Goal: Information Seeking & Learning: Check status

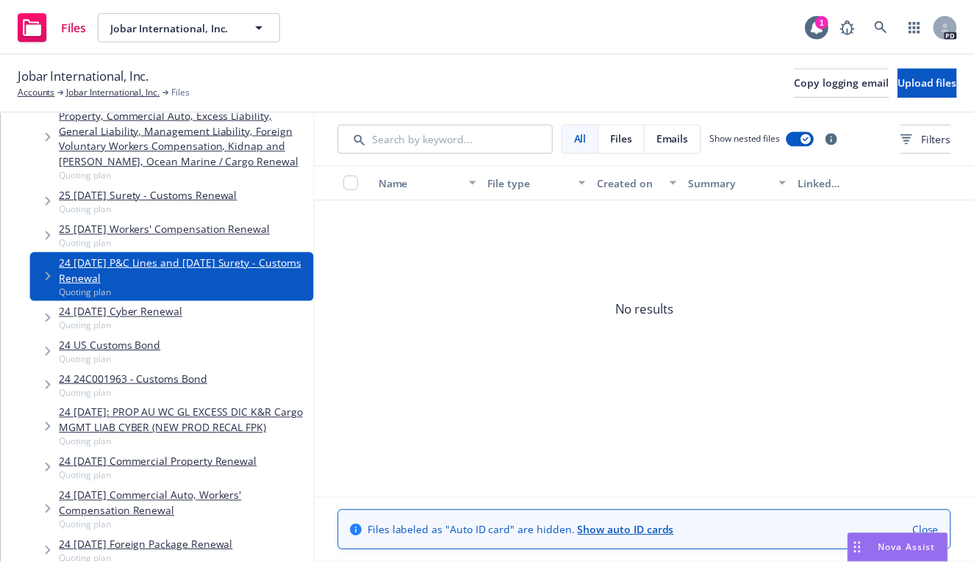
scroll to position [298, 0]
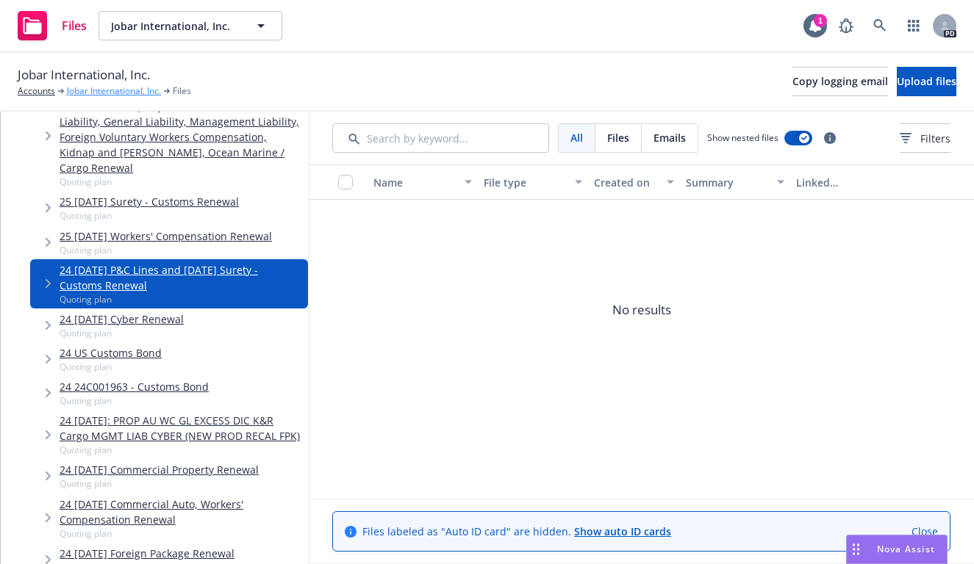
click at [114, 91] on link "Jobar International, Inc." at bounding box center [114, 91] width 94 height 13
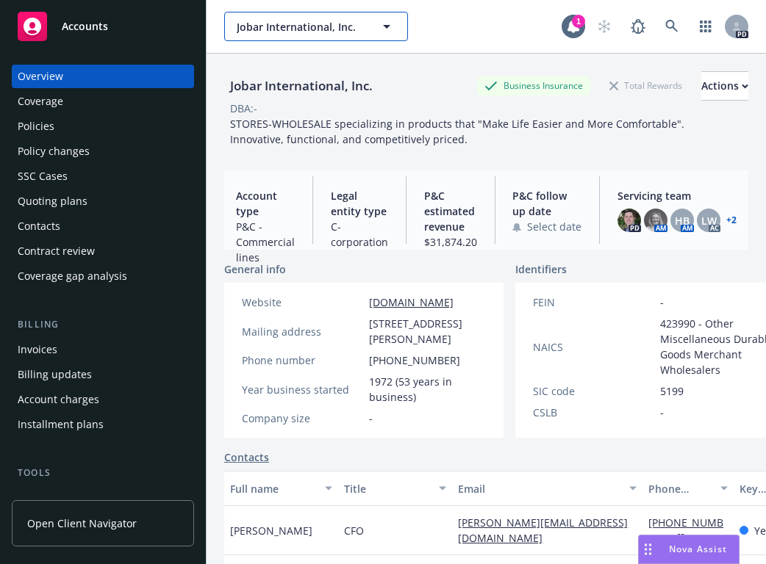
click at [384, 26] on icon "button" at bounding box center [387, 27] width 18 height 18
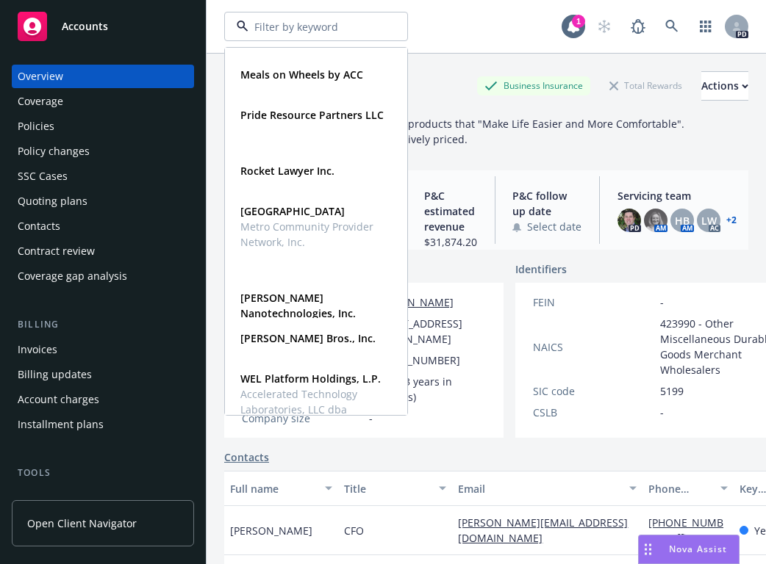
scroll to position [819, 0]
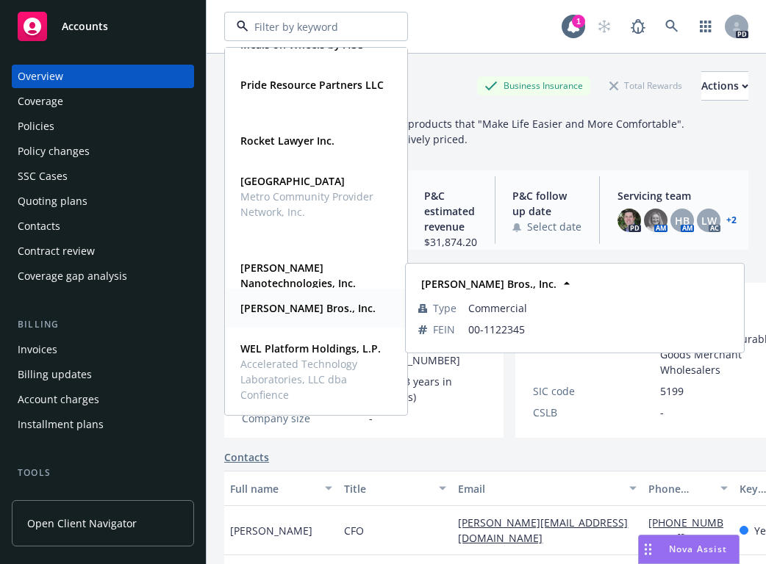
click at [259, 302] on strong "[PERSON_NAME] Bros., Inc." at bounding box center [307, 308] width 135 height 14
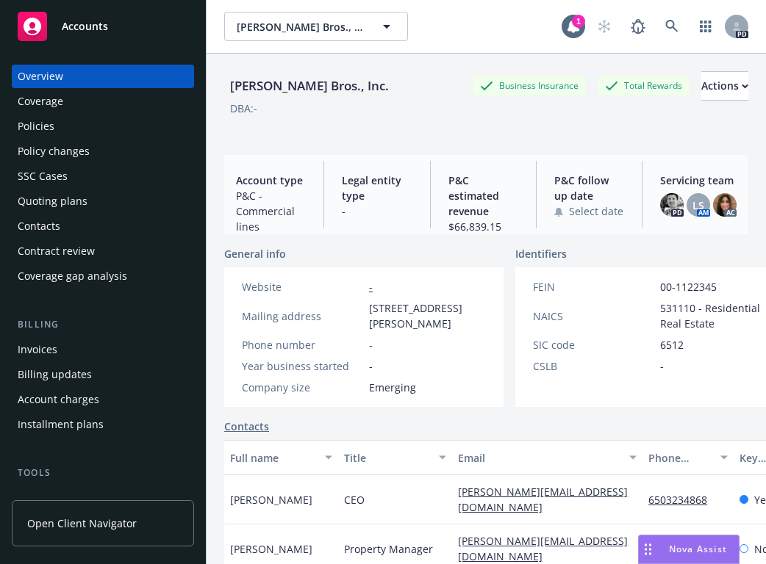
click at [37, 352] on div "Invoices" at bounding box center [38, 350] width 40 height 24
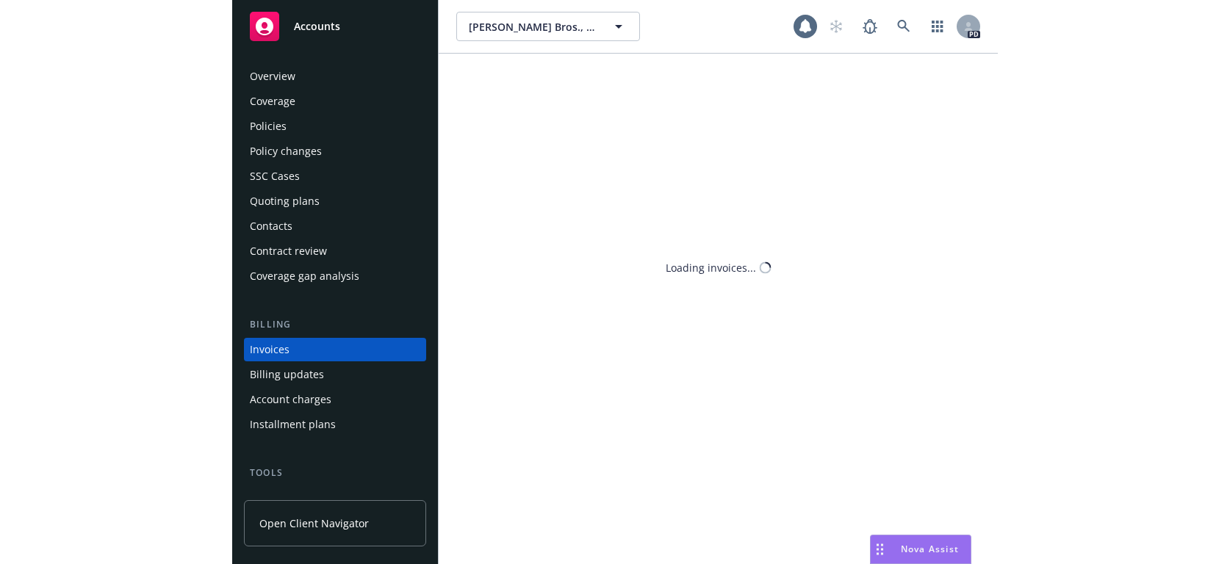
scroll to position [44, 0]
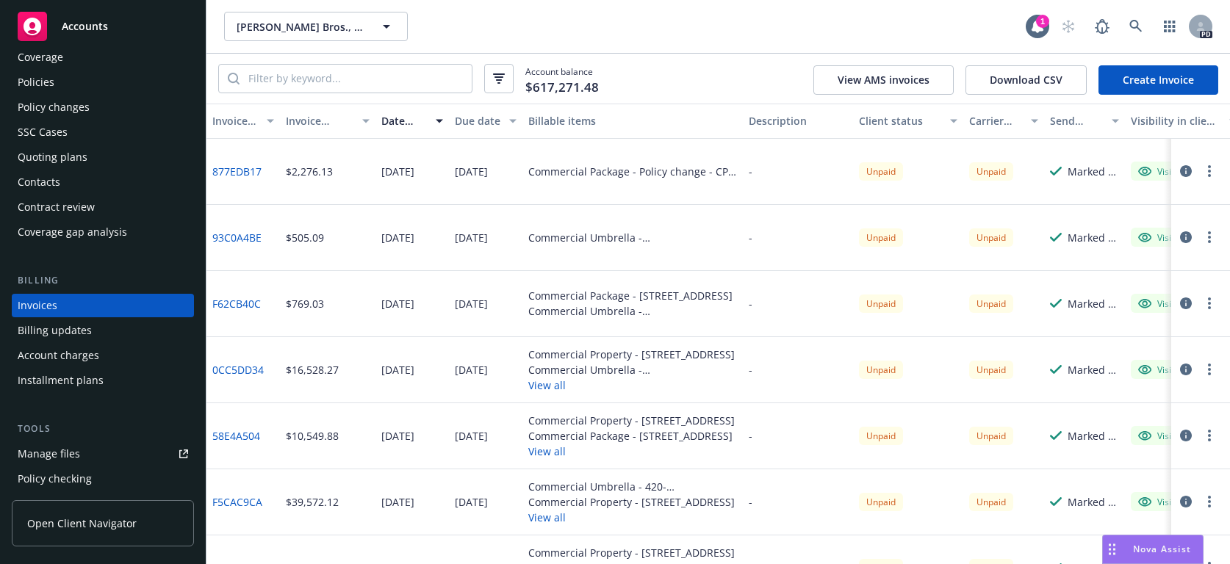
click at [230, 173] on link "877EDB17" at bounding box center [236, 171] width 49 height 15
click at [223, 237] on link "93C0A4BE" at bounding box center [236, 237] width 49 height 15
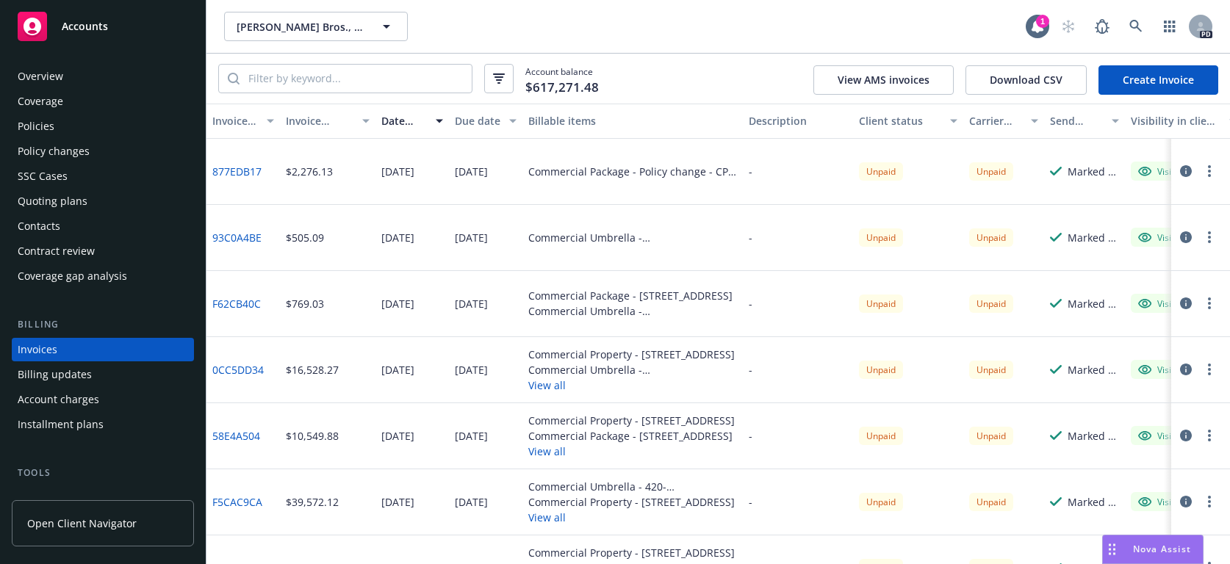
click at [39, 80] on div "Overview" at bounding box center [41, 77] width 46 height 24
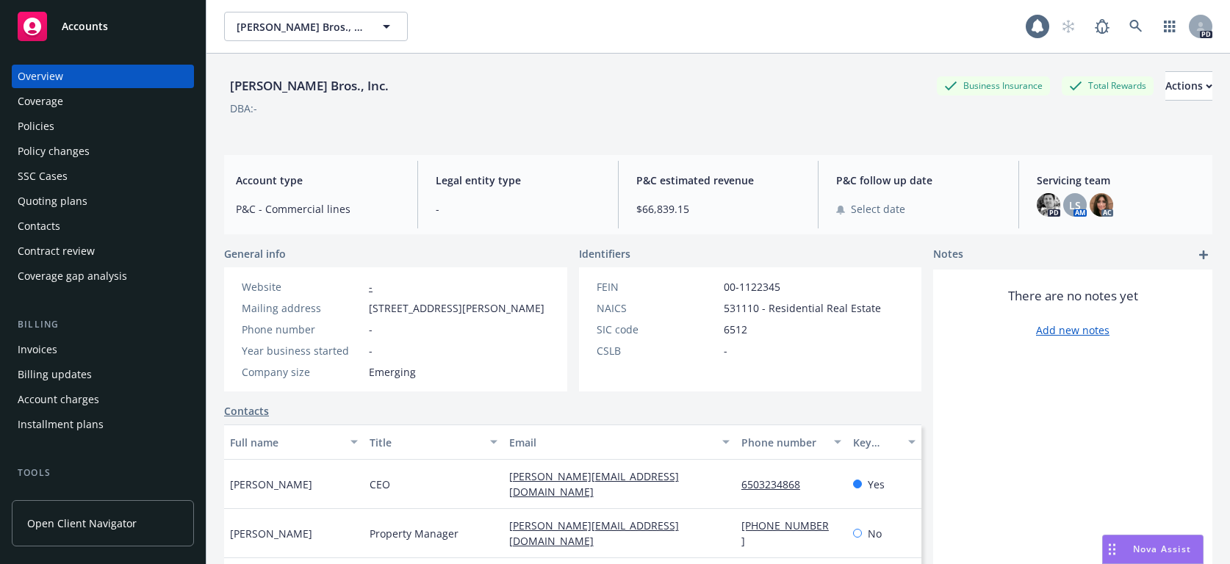
click at [93, 29] on span "Accounts" at bounding box center [85, 27] width 46 height 12
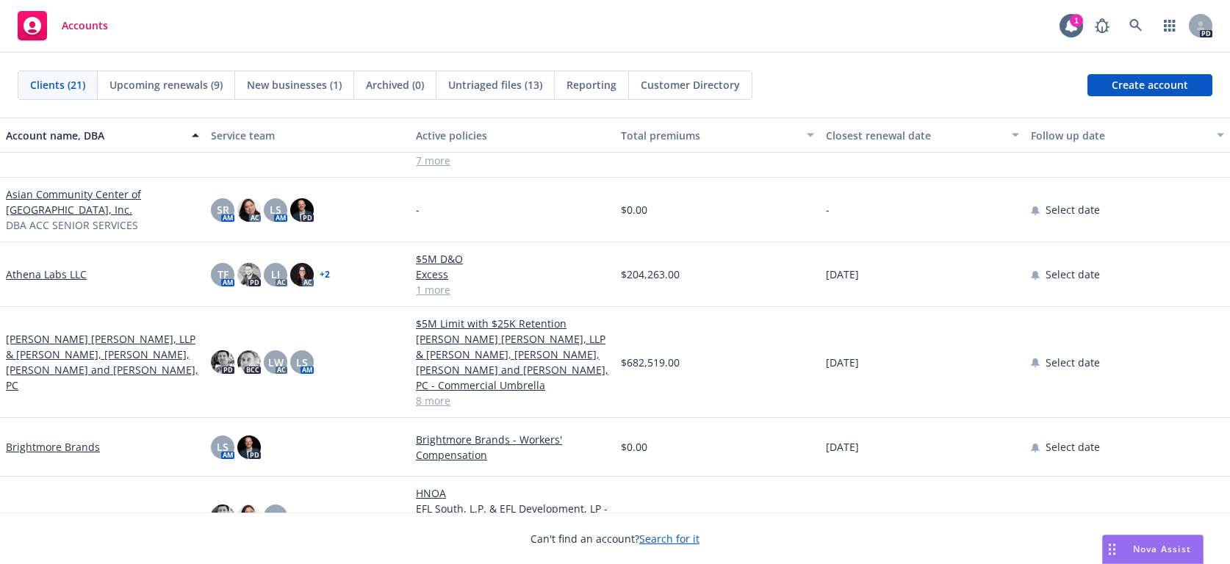
scroll to position [121, 0]
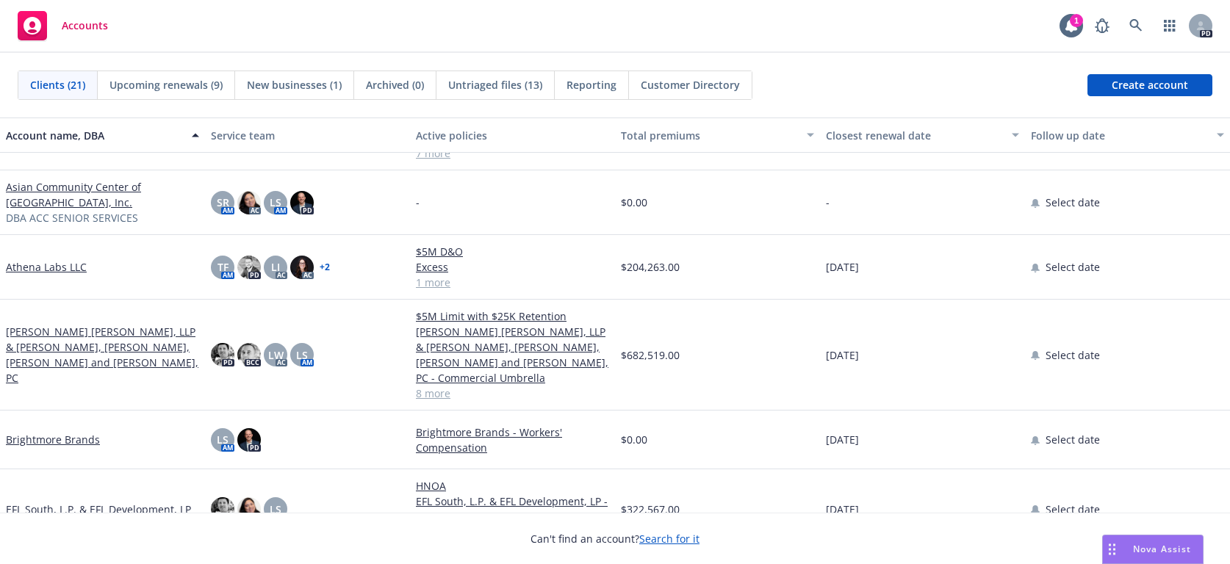
click at [55, 183] on link "Asian Community Center of [GEOGRAPHIC_DATA], Inc." at bounding box center [102, 194] width 193 height 31
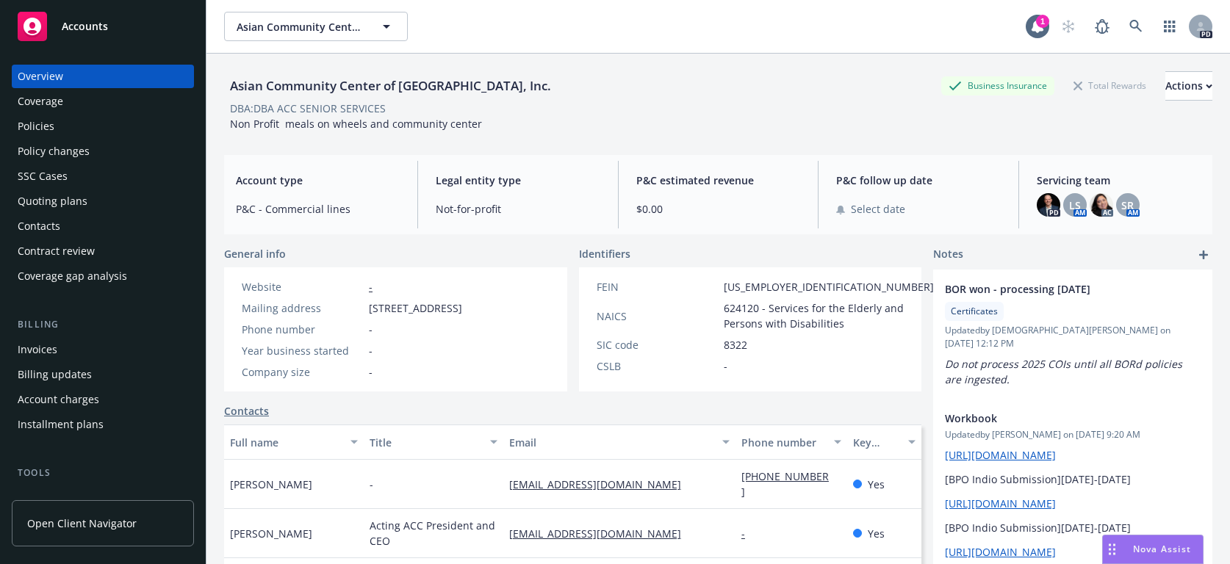
click at [29, 128] on div "Policies" at bounding box center [36, 127] width 37 height 24
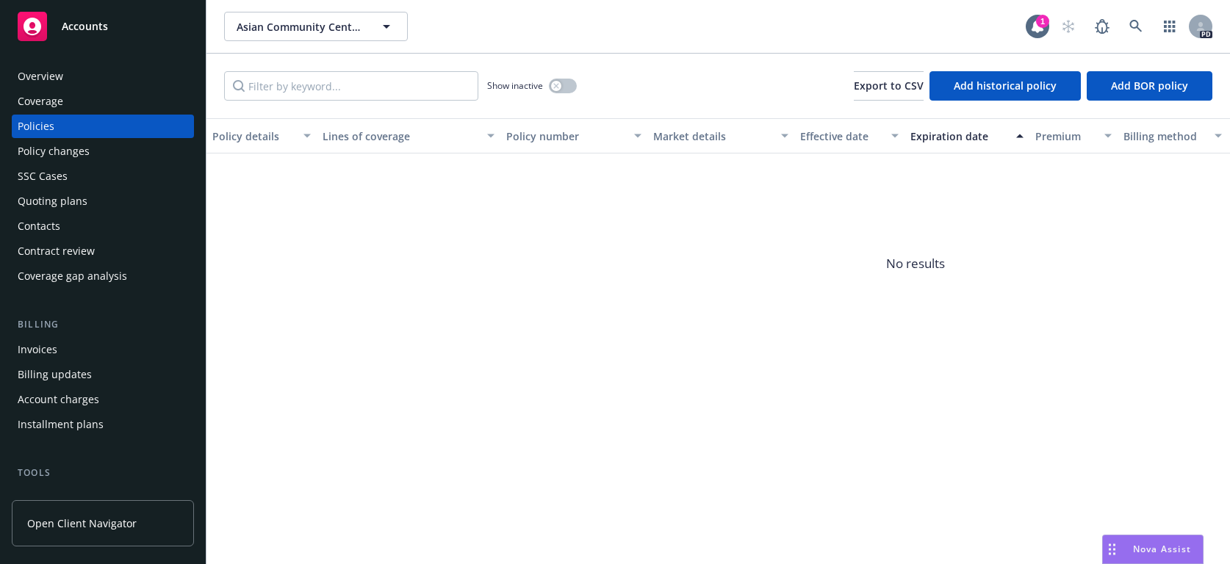
click at [77, 126] on div "Policies" at bounding box center [103, 127] width 170 height 24
click at [387, 24] on icon "button" at bounding box center [387, 27] width 18 height 18
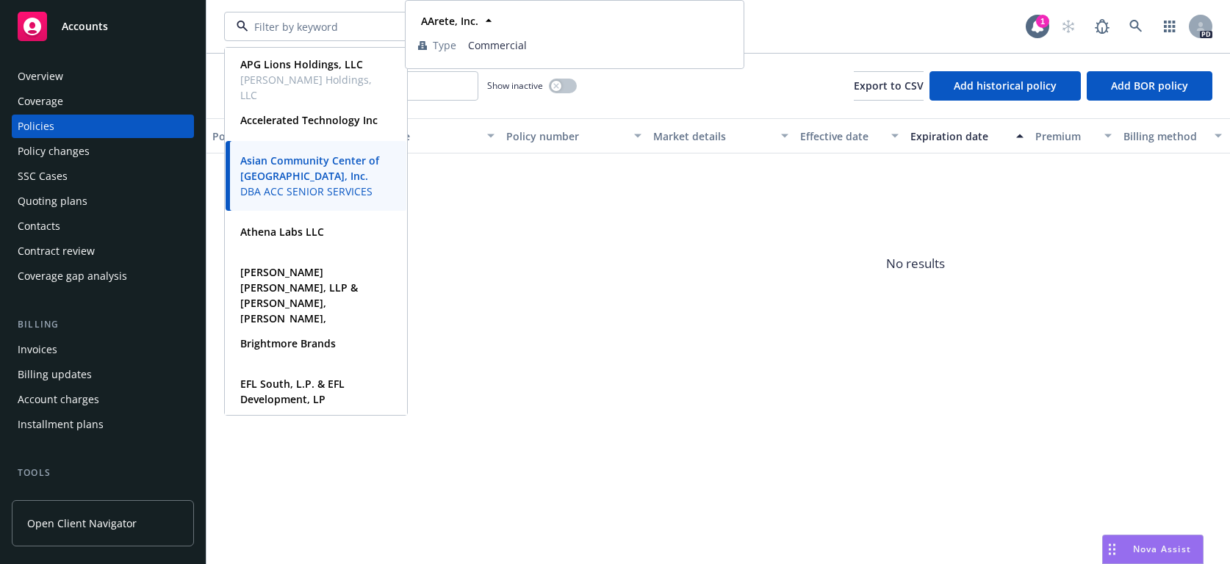
scroll to position [51, 0]
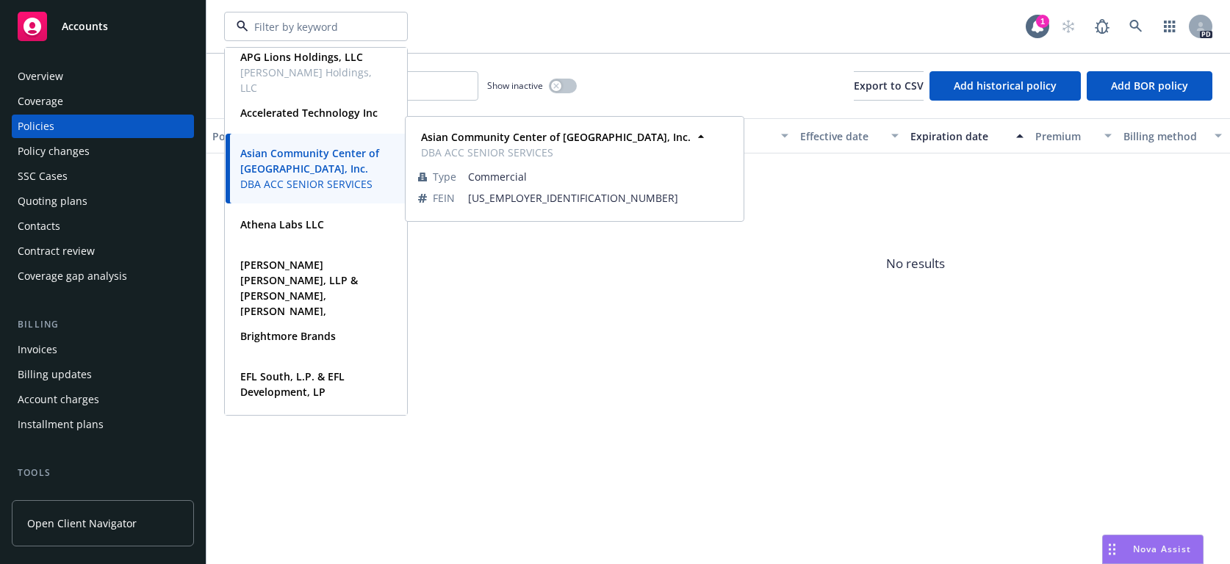
click at [270, 173] on strong "Asian Community Center of [GEOGRAPHIC_DATA], Inc." at bounding box center [309, 160] width 139 height 29
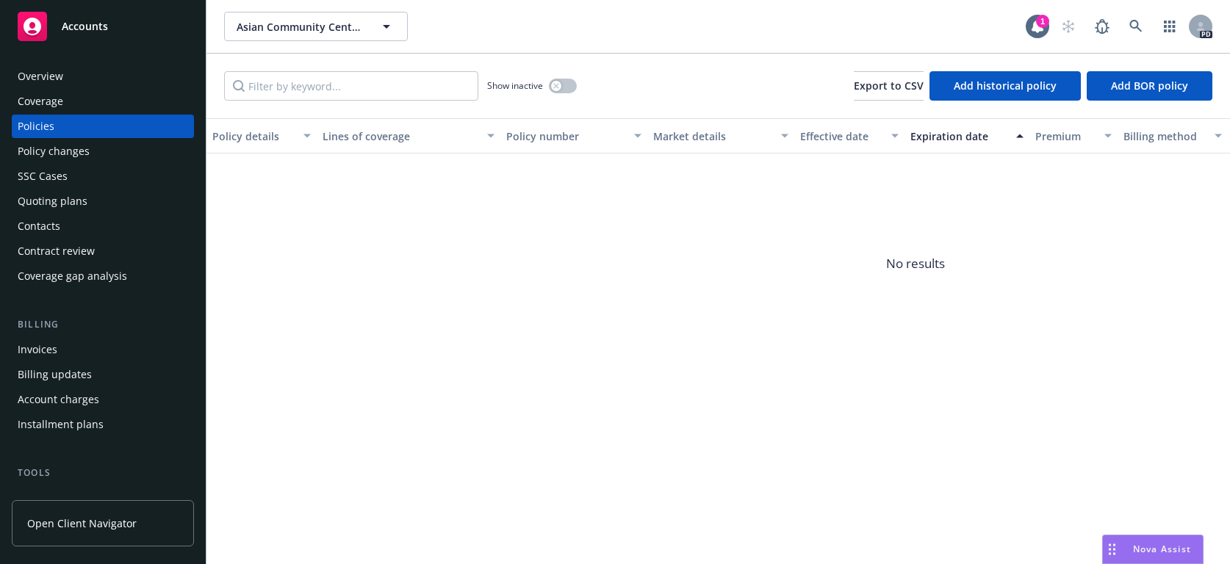
click at [72, 125] on div "Policies" at bounding box center [103, 127] width 170 height 24
click at [45, 86] on div "Overview" at bounding box center [41, 77] width 46 height 24
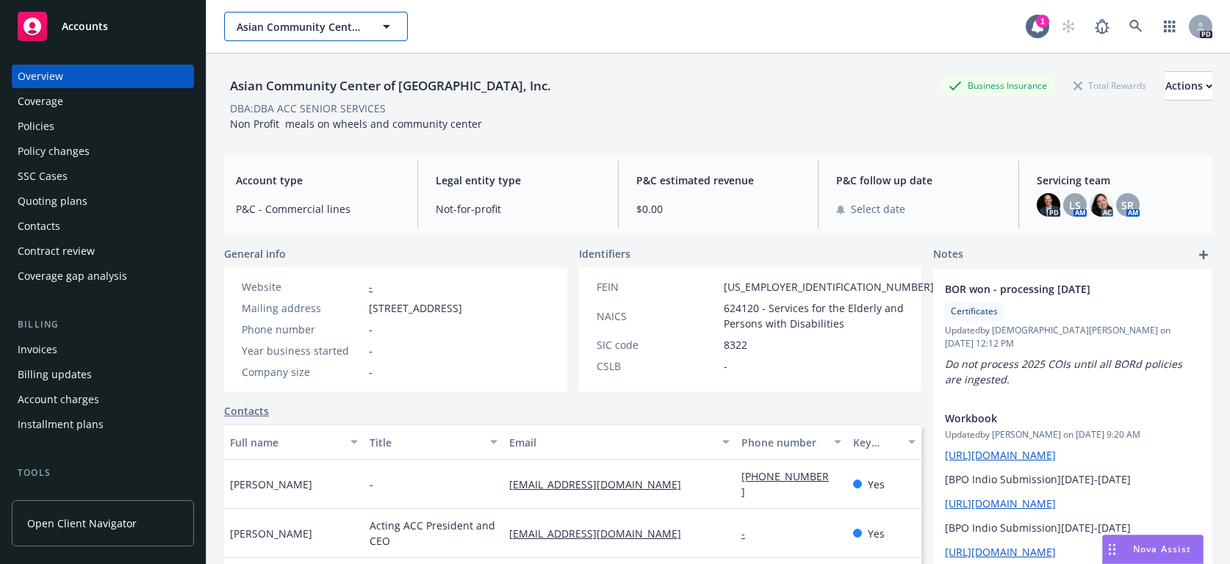
click at [381, 28] on icon "button" at bounding box center [387, 27] width 18 height 18
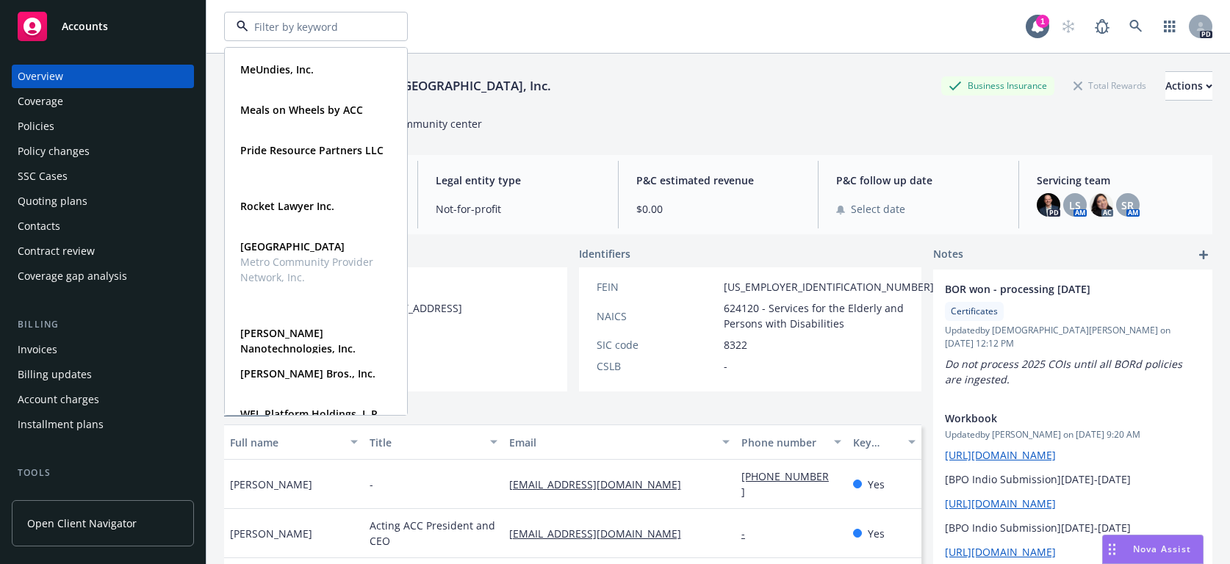
scroll to position [769, 0]
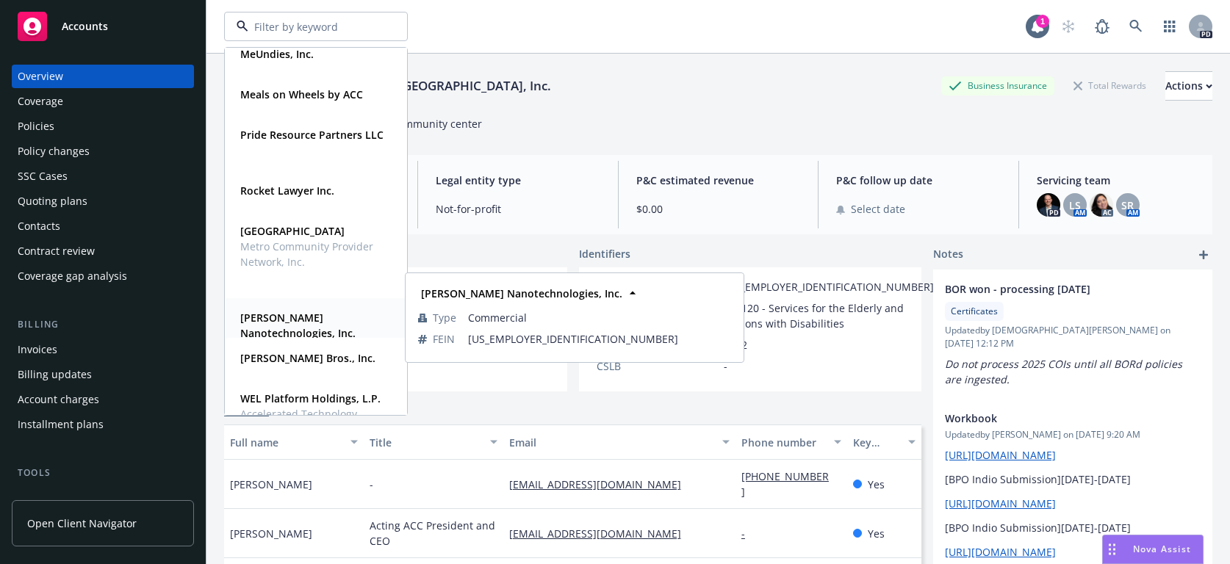
click at [278, 313] on strong "[PERSON_NAME] Nanotechnologies, Inc." at bounding box center [297, 325] width 115 height 29
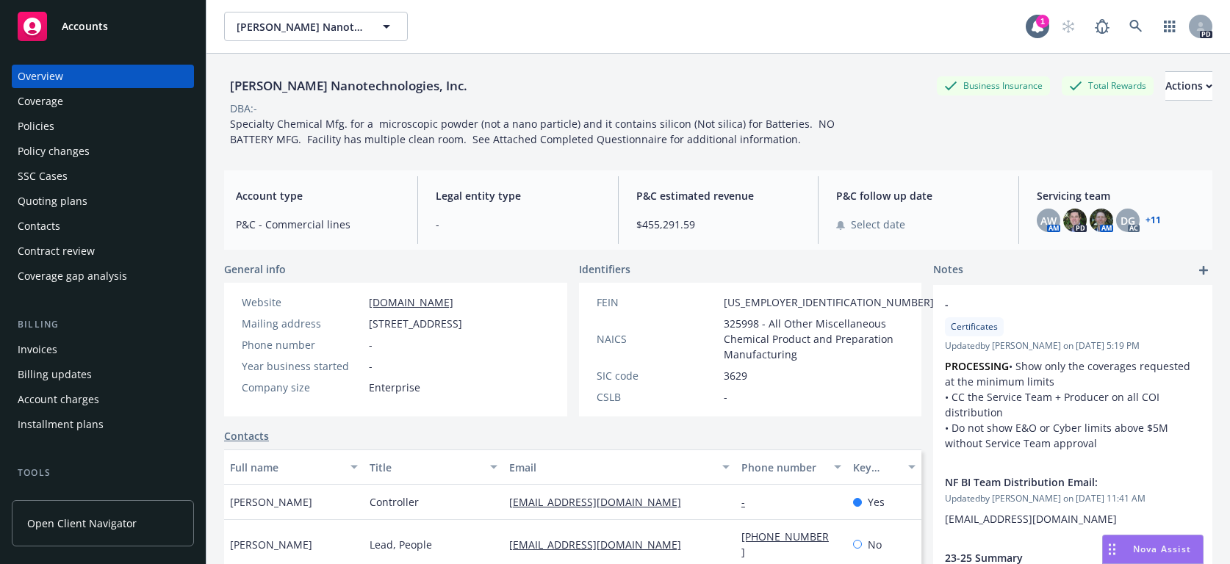
click at [40, 131] on div "Policies" at bounding box center [36, 127] width 37 height 24
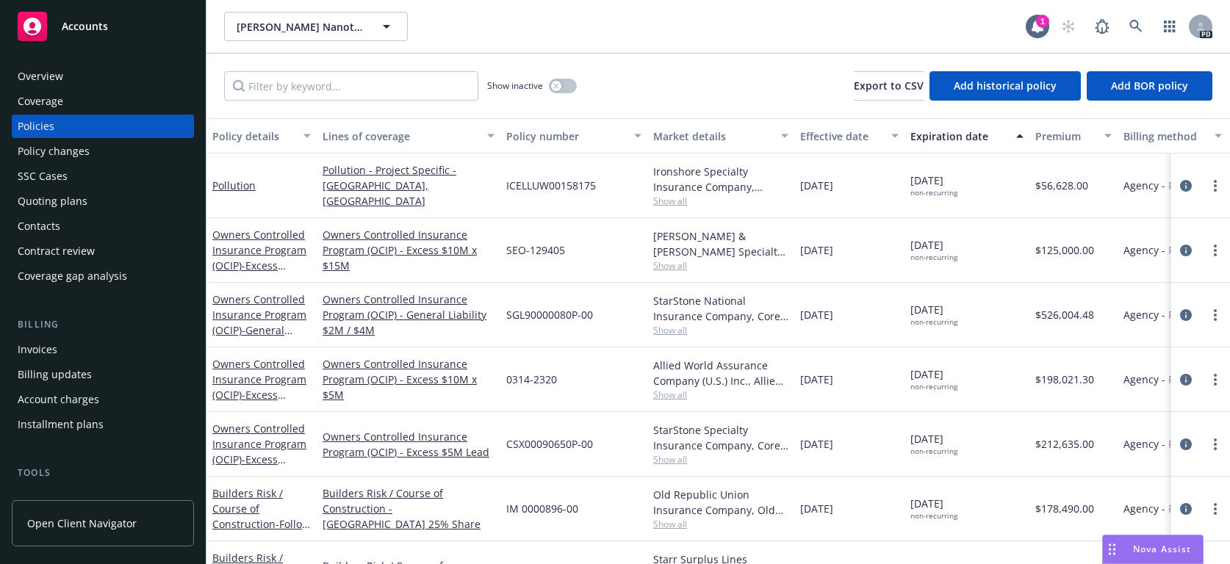
click at [509, 32] on div "[PERSON_NAME] Nanotechnologies, Inc. [PERSON_NAME] Nanotechnologies, Inc." at bounding box center [625, 26] width 802 height 29
click at [57, 77] on div "Overview" at bounding box center [41, 77] width 46 height 24
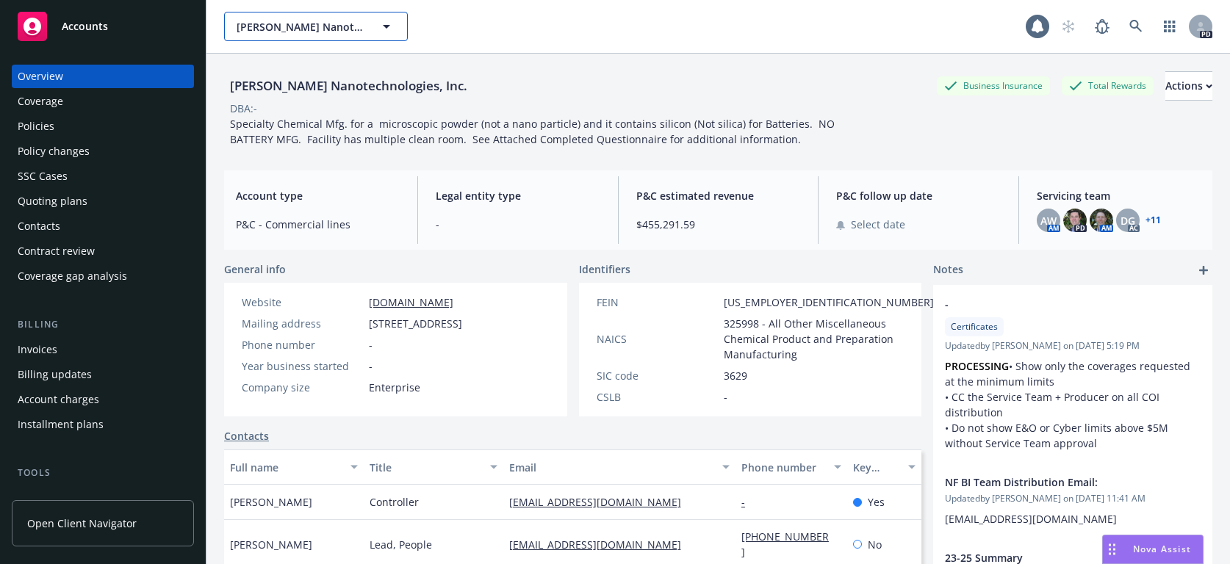
click at [390, 20] on icon "button" at bounding box center [387, 27] width 18 height 18
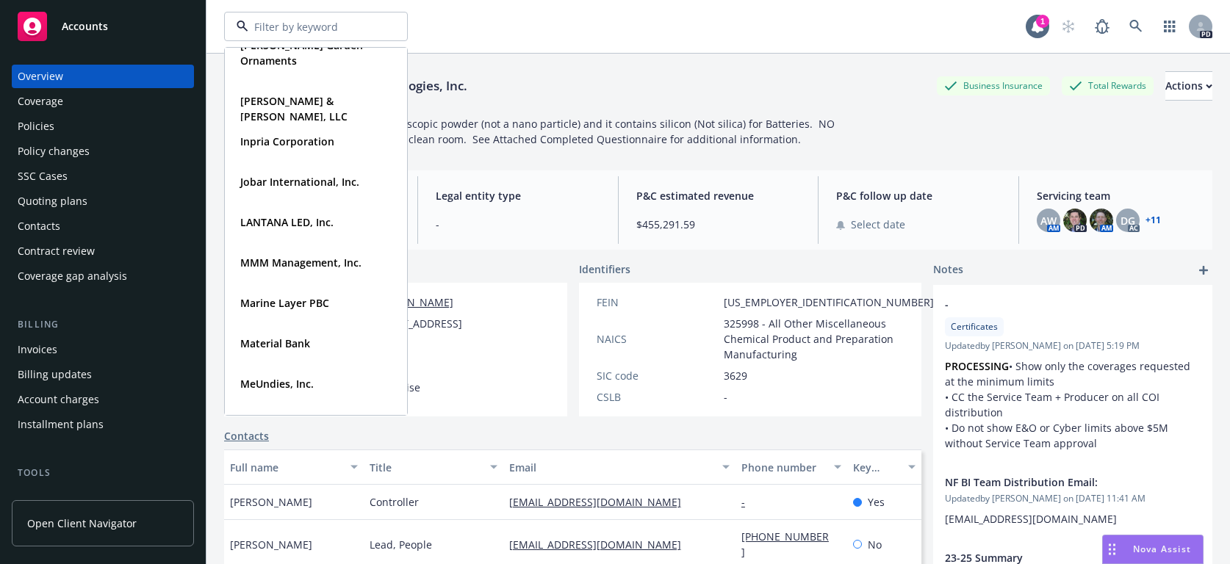
scroll to position [434, 0]
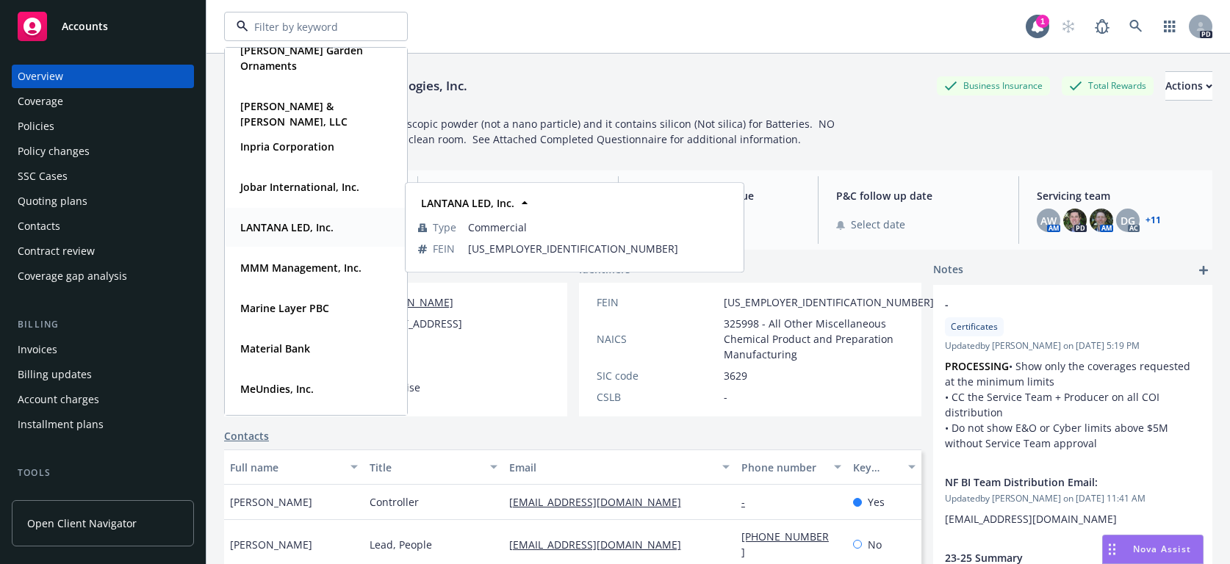
click at [258, 227] on strong "LANTANA LED, Inc." at bounding box center [286, 227] width 93 height 14
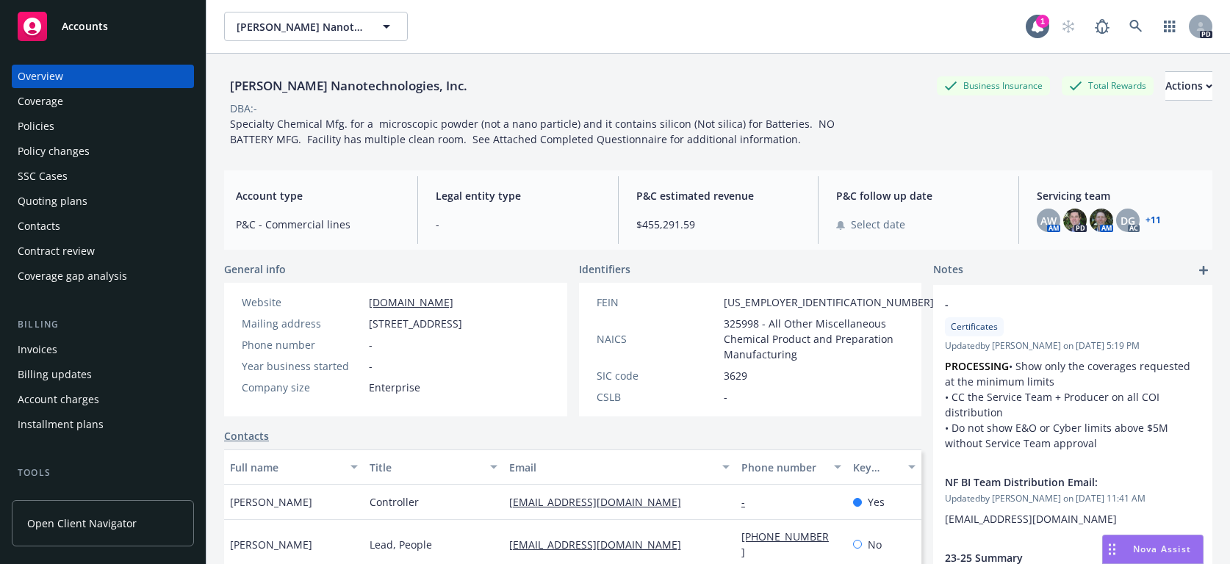
type input "LANTANA LED, Inc."
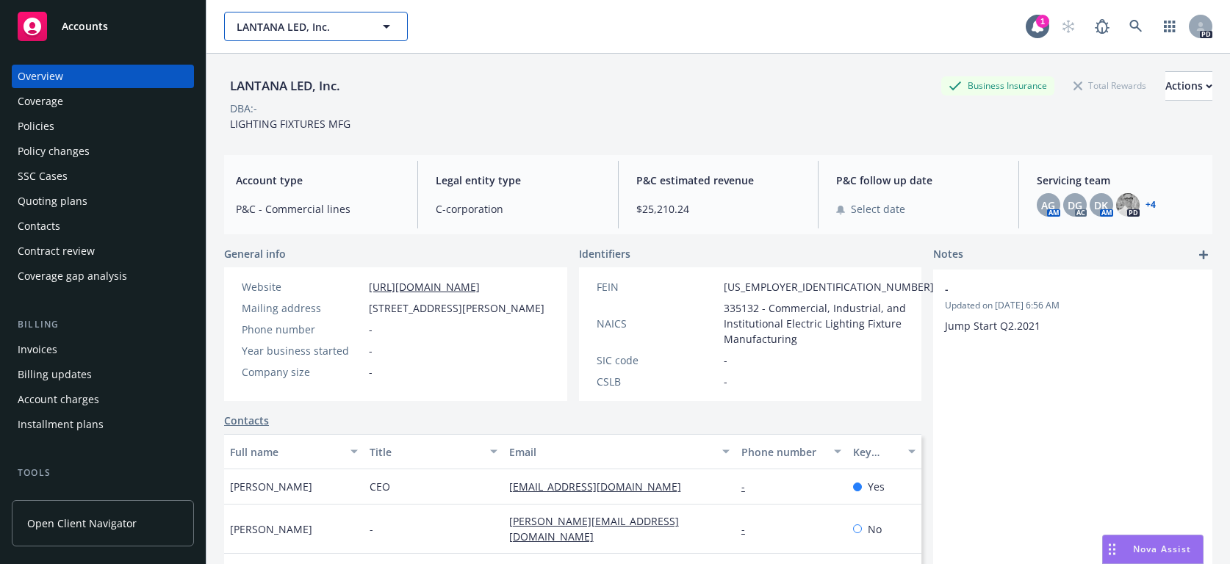
click at [383, 26] on icon "button" at bounding box center [387, 27] width 18 height 18
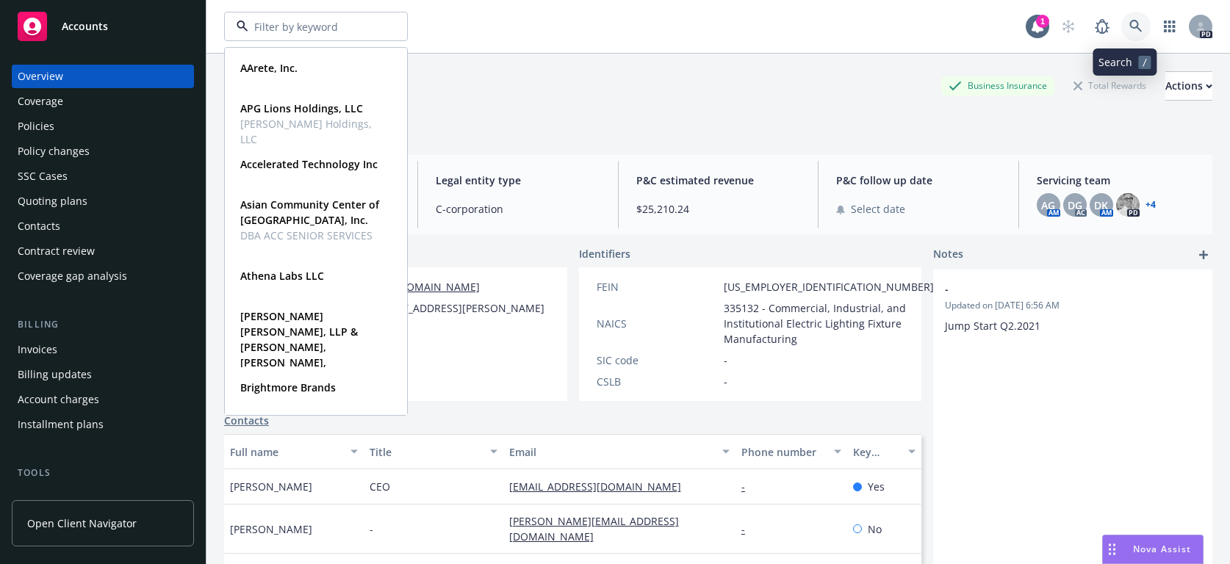
click at [973, 28] on icon at bounding box center [1135, 26] width 13 height 13
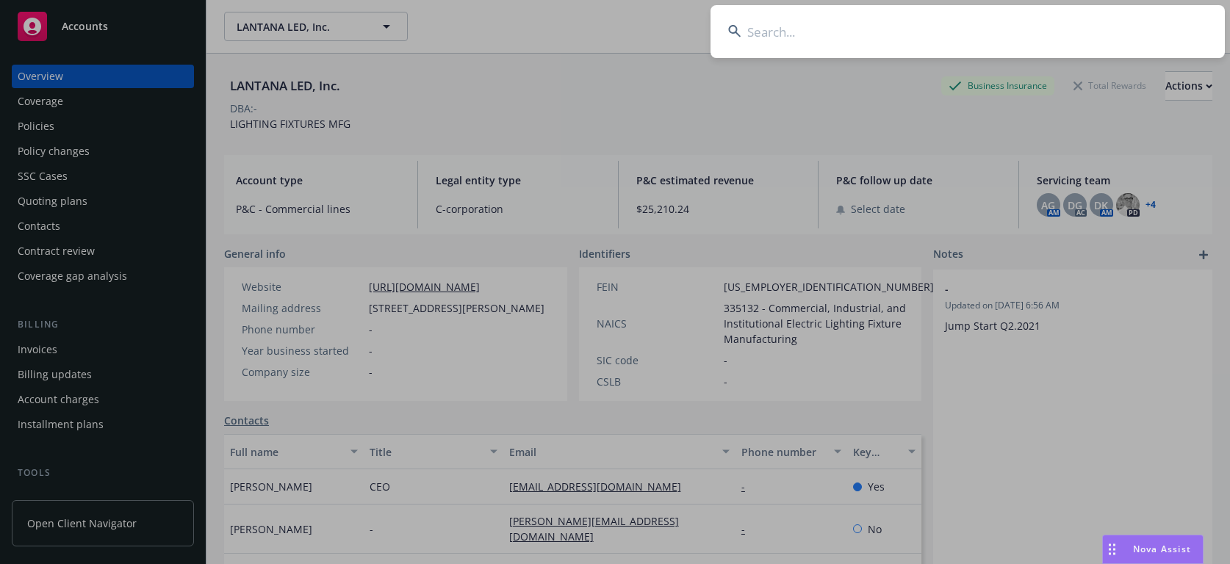
click at [757, 27] on input at bounding box center [968, 31] width 514 height 53
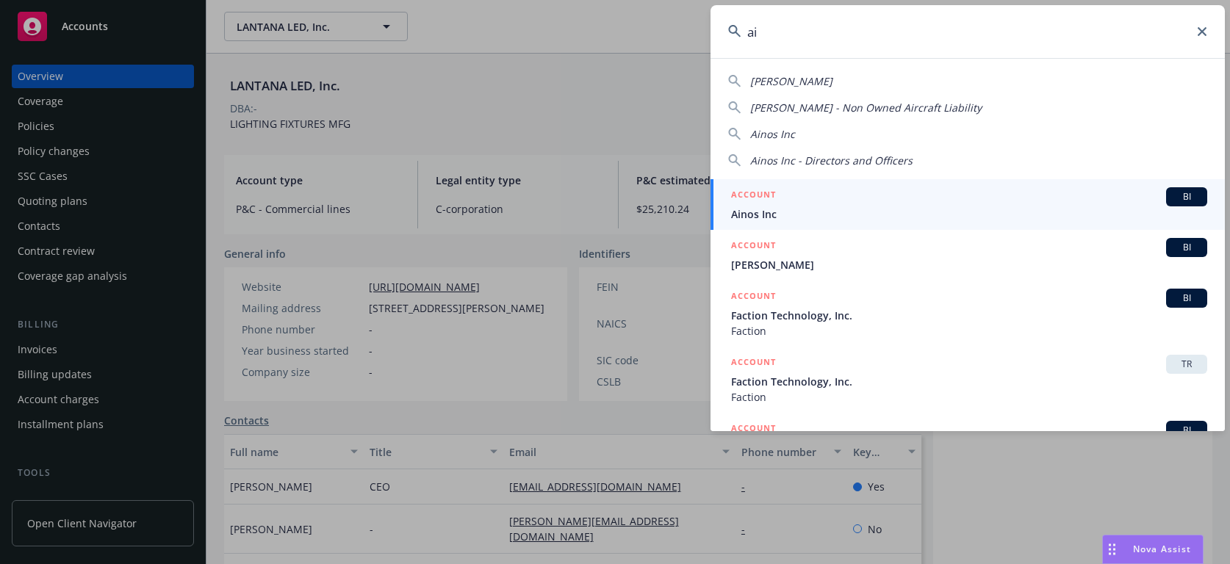
type input "a"
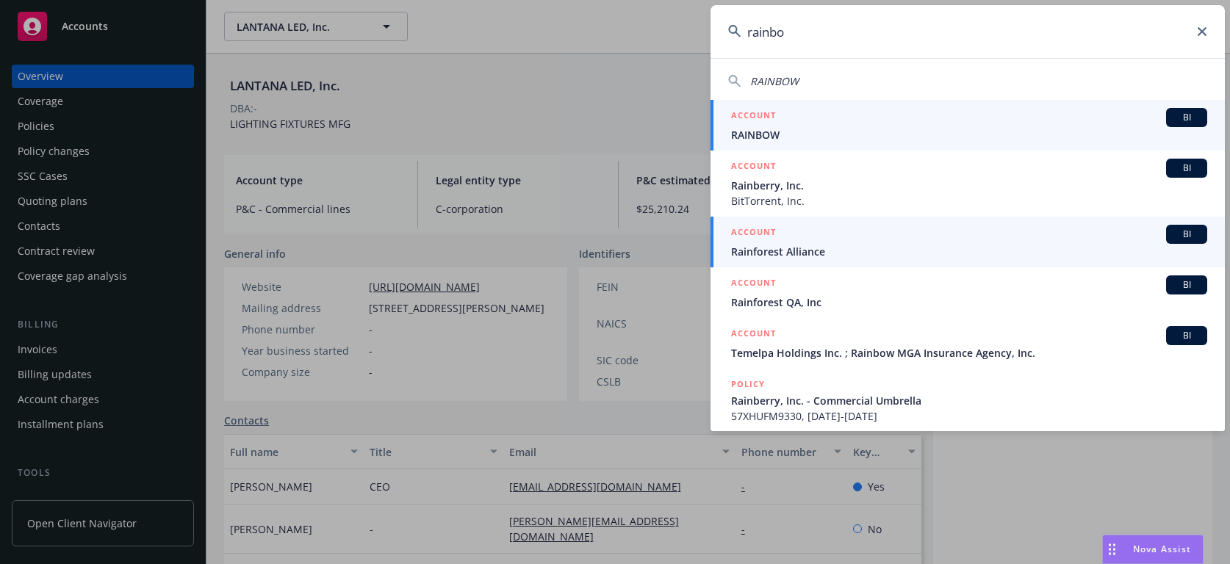
type input "rainbo"
click at [760, 249] on span "Rainforest Alliance" at bounding box center [969, 251] width 476 height 15
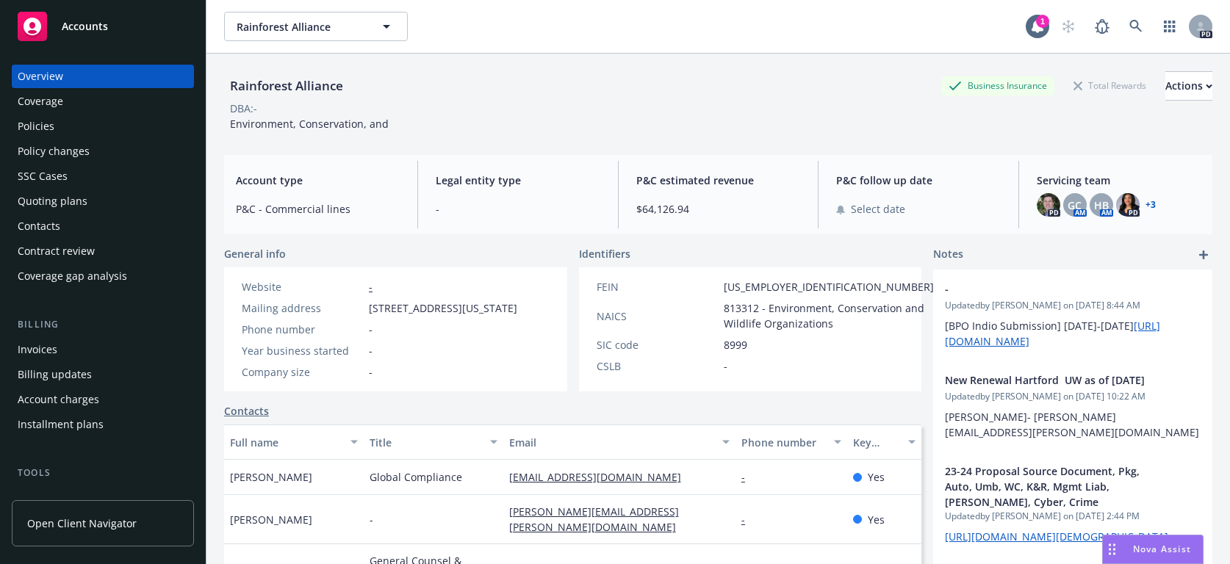
click at [30, 127] on div "Policies" at bounding box center [36, 127] width 37 height 24
